Goal: Information Seeking & Learning: Learn about a topic

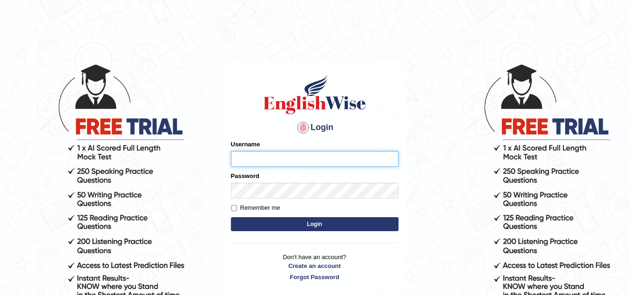
type input "Marzieh1988"
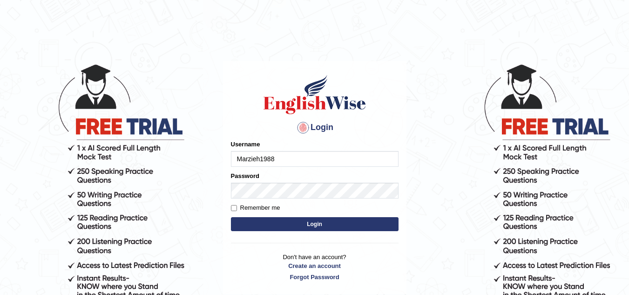
click at [291, 221] on button "Login" at bounding box center [315, 224] width 168 height 14
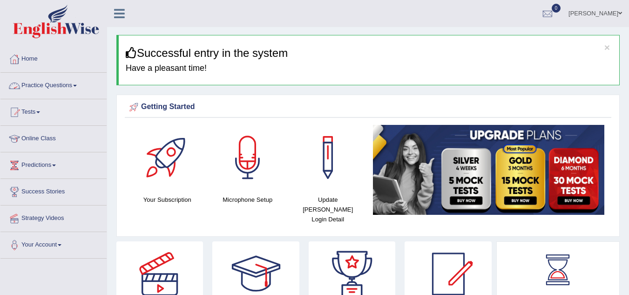
click at [76, 84] on link "Practice Questions" at bounding box center [53, 84] width 106 height 23
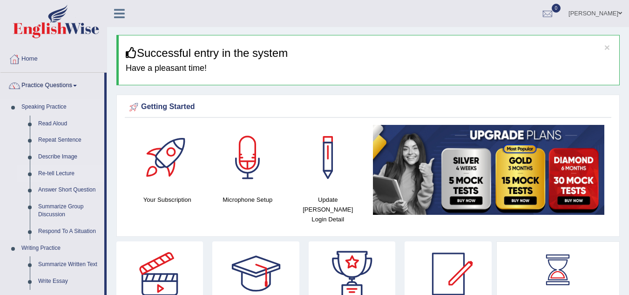
click at [66, 171] on link "Re-tell Lecture" at bounding box center [69, 173] width 70 height 17
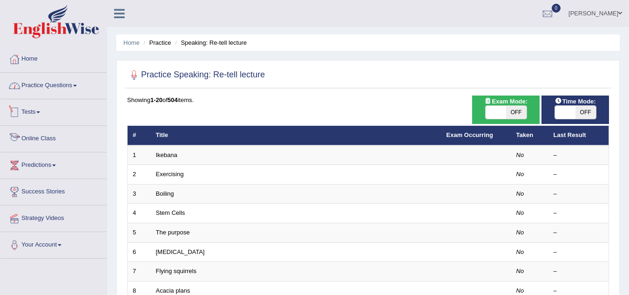
click at [74, 82] on link "Practice Questions" at bounding box center [53, 84] width 106 height 23
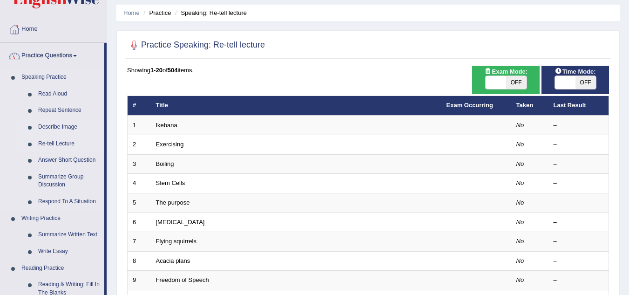
scroll to position [47, 0]
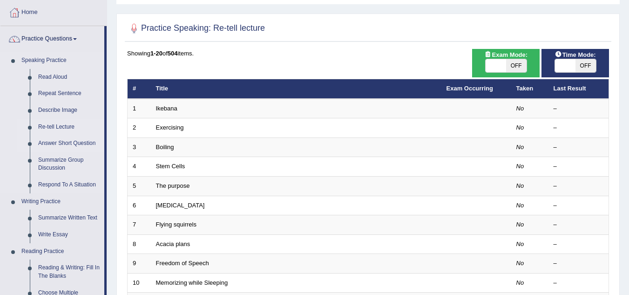
click at [80, 140] on link "Answer Short Question" at bounding box center [69, 143] width 70 height 17
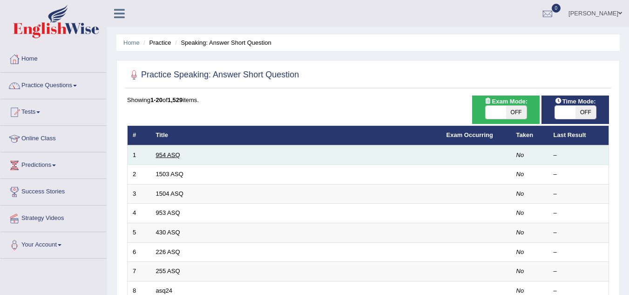
click at [167, 155] on link "954 ASQ" at bounding box center [168, 154] width 24 height 7
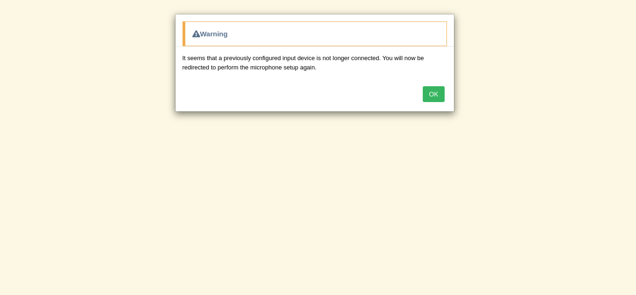
click at [433, 92] on button "OK" at bounding box center [433, 94] width 21 height 16
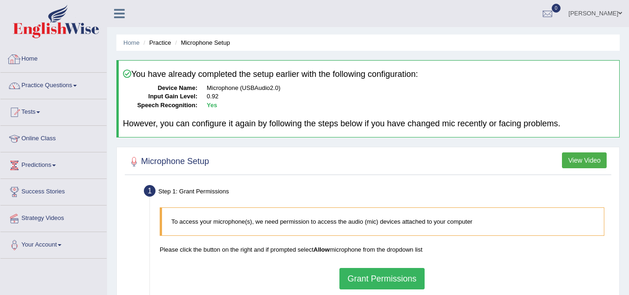
scroll to position [186, 0]
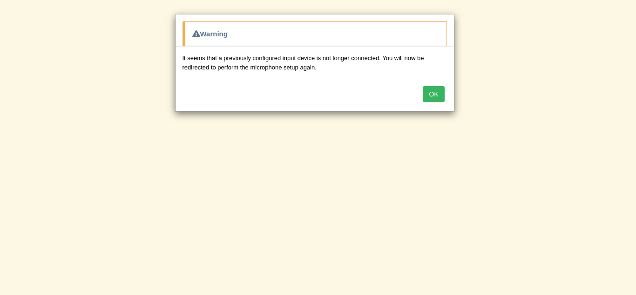
click at [141, 81] on div "Warning It seems that a previously configured input device is not longer connec…" at bounding box center [318, 147] width 636 height 295
click at [160, 80] on div "Warning It seems that a previously configured input device is not longer connec…" at bounding box center [318, 147] width 636 height 295
click at [433, 94] on button "OK" at bounding box center [433, 94] width 21 height 16
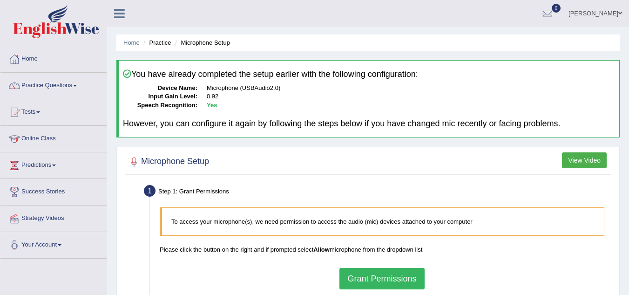
click at [369, 277] on button "Grant Permissions" at bounding box center [382, 278] width 85 height 21
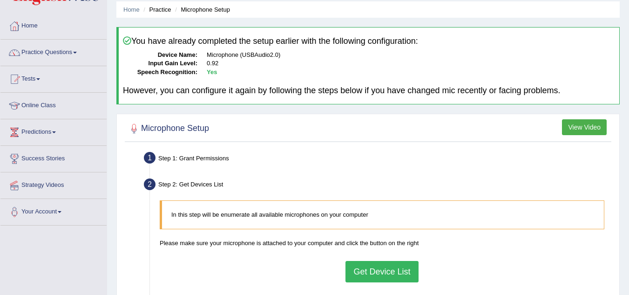
scroll to position [140, 0]
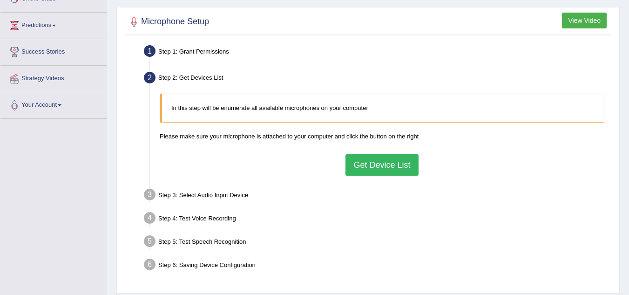
click at [372, 166] on button "Get Device List" at bounding box center [382, 164] width 73 height 21
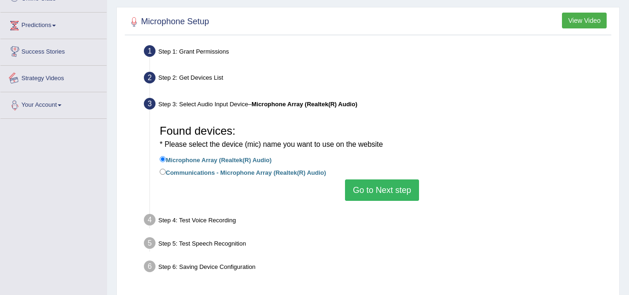
click at [66, 125] on div "Toggle navigation Home Practice Questions Speaking Practice Read Aloud Repeat S…" at bounding box center [314, 102] width 629 height 485
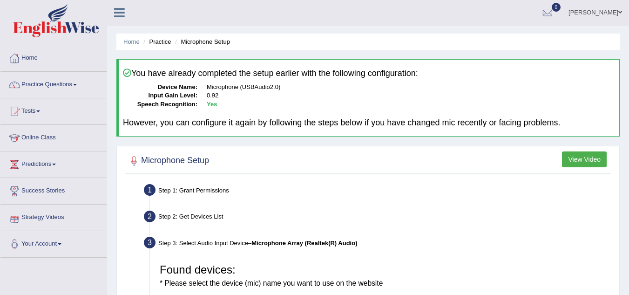
scroll to position [0, 0]
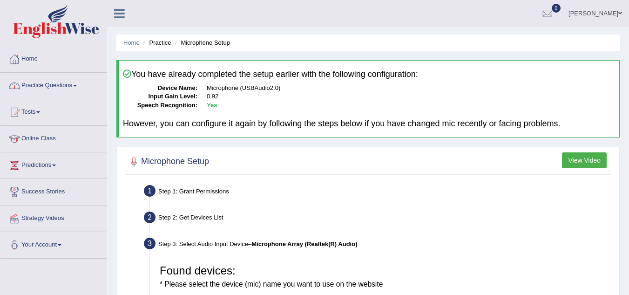
click at [75, 83] on link "Practice Questions" at bounding box center [53, 84] width 106 height 23
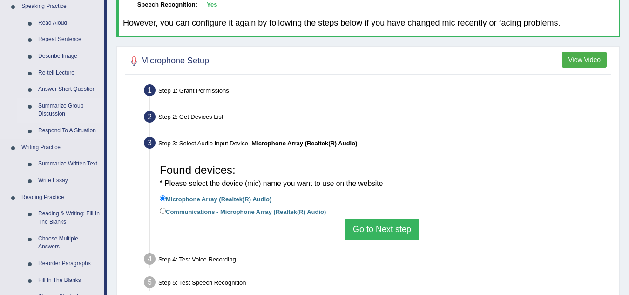
scroll to position [186, 0]
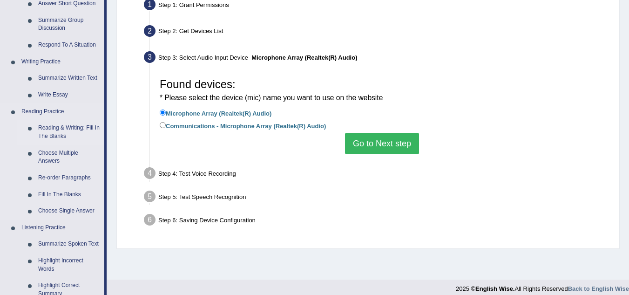
click at [56, 128] on link "Reading & Writing: Fill In The Blanks" at bounding box center [69, 132] width 70 height 25
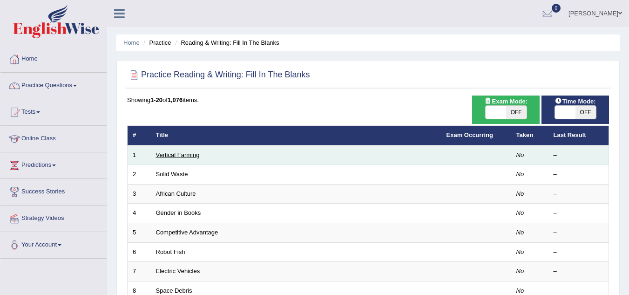
click at [184, 154] on link "Vertical Farming" at bounding box center [178, 154] width 44 height 7
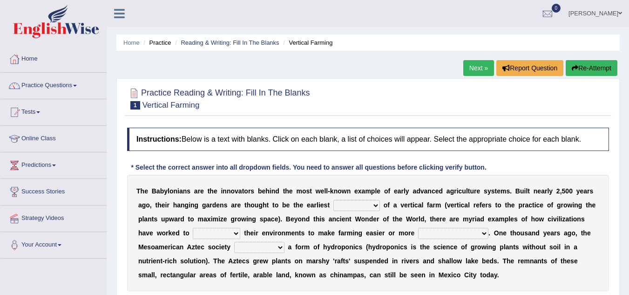
click at [371, 206] on select "prototype failure discredit protocol" at bounding box center [357, 205] width 47 height 11
click at [370, 204] on select "prototype failure discredit protocol" at bounding box center [357, 205] width 47 height 11
click at [76, 86] on link "Practice Questions" at bounding box center [53, 84] width 106 height 23
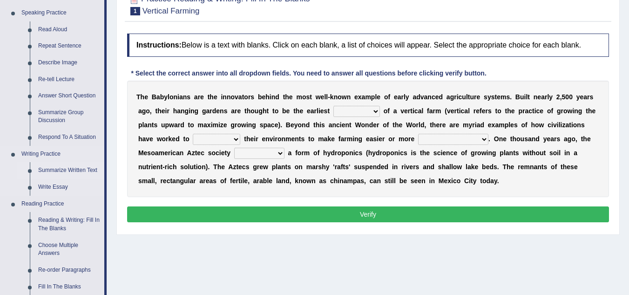
scroll to position [140, 0]
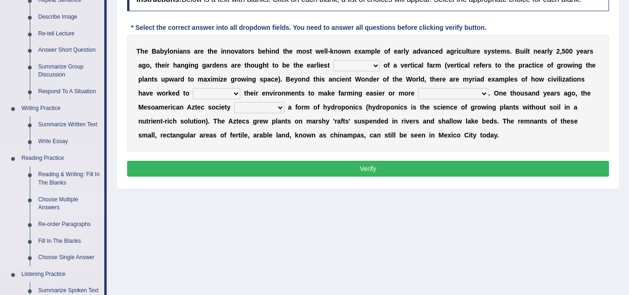
click at [53, 203] on link "Choose Multiple Answers" at bounding box center [69, 203] width 70 height 25
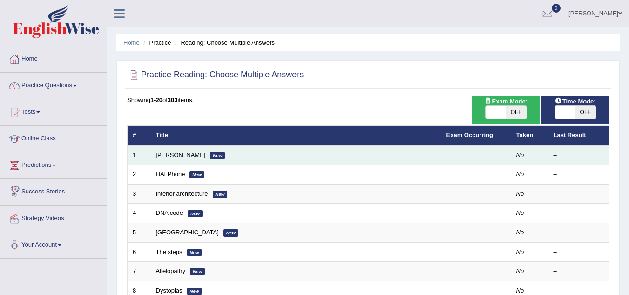
click at [178, 151] on link "[PERSON_NAME]" at bounding box center [181, 154] width 50 height 7
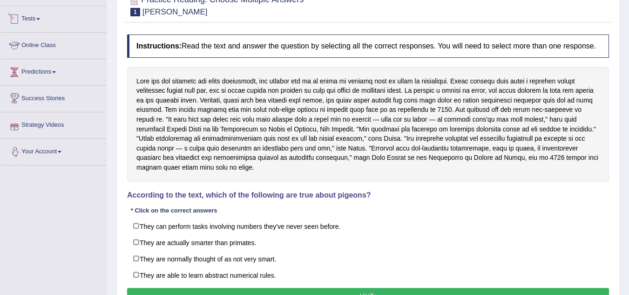
scroll to position [47, 0]
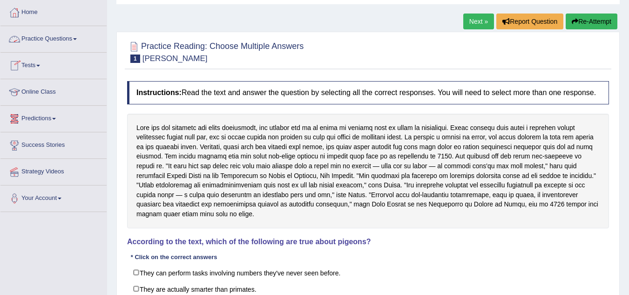
click at [75, 36] on link "Practice Questions" at bounding box center [53, 37] width 106 height 23
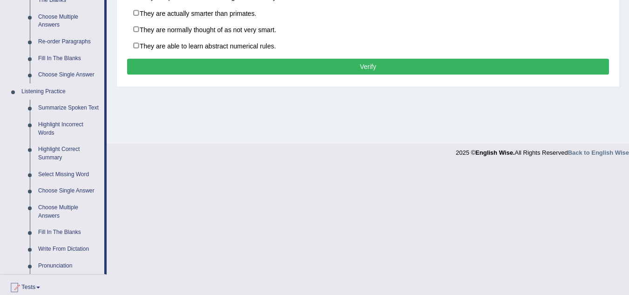
scroll to position [326, 0]
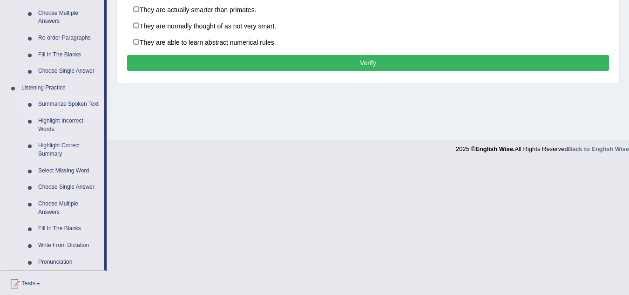
click at [72, 101] on link "Summarize Spoken Text" at bounding box center [69, 104] width 70 height 17
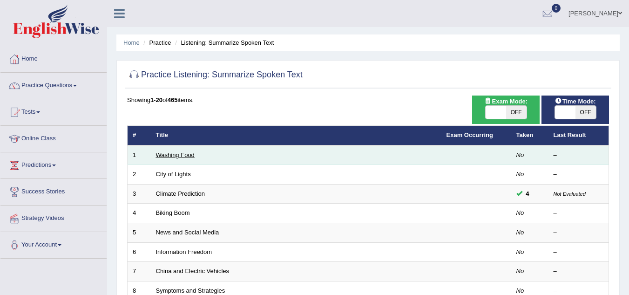
click at [178, 154] on link "Washing Food" at bounding box center [175, 154] width 39 height 7
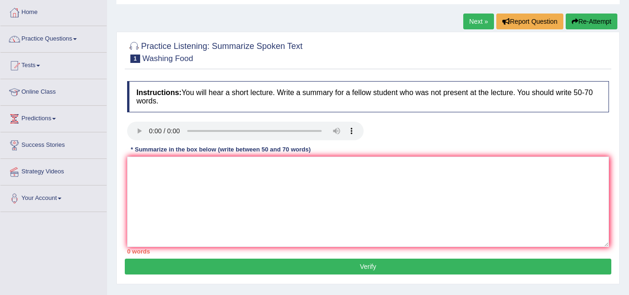
click at [75, 37] on link "Practice Questions" at bounding box center [53, 37] width 106 height 23
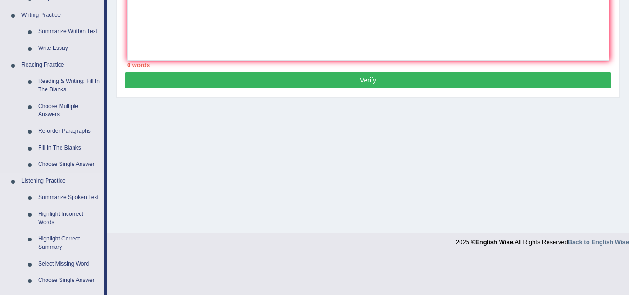
scroll to position [280, 0]
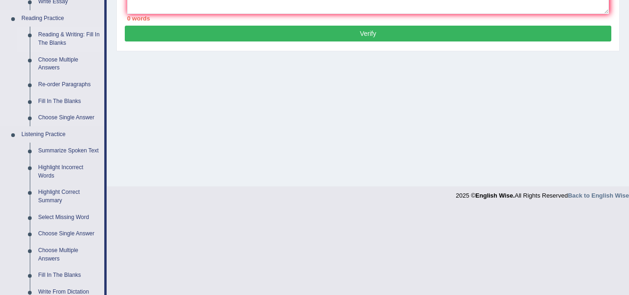
click at [54, 36] on link "Reading & Writing: Fill In The Blanks" at bounding box center [69, 39] width 70 height 25
